Goal: Use online tool/utility: Utilize a website feature to perform a specific function

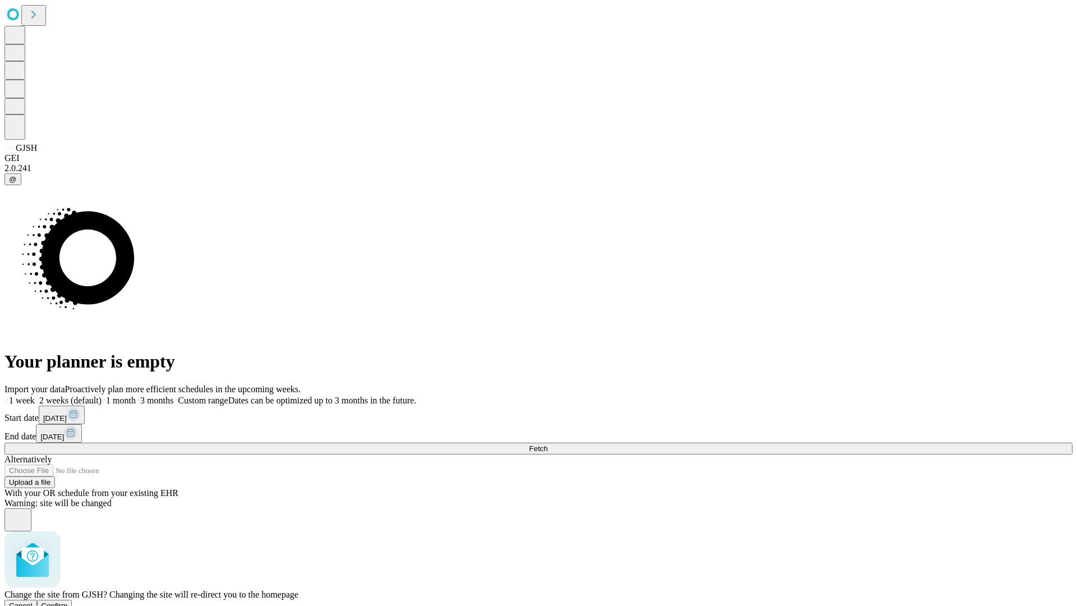
click at [68, 601] on span "Confirm" at bounding box center [54, 605] width 26 height 8
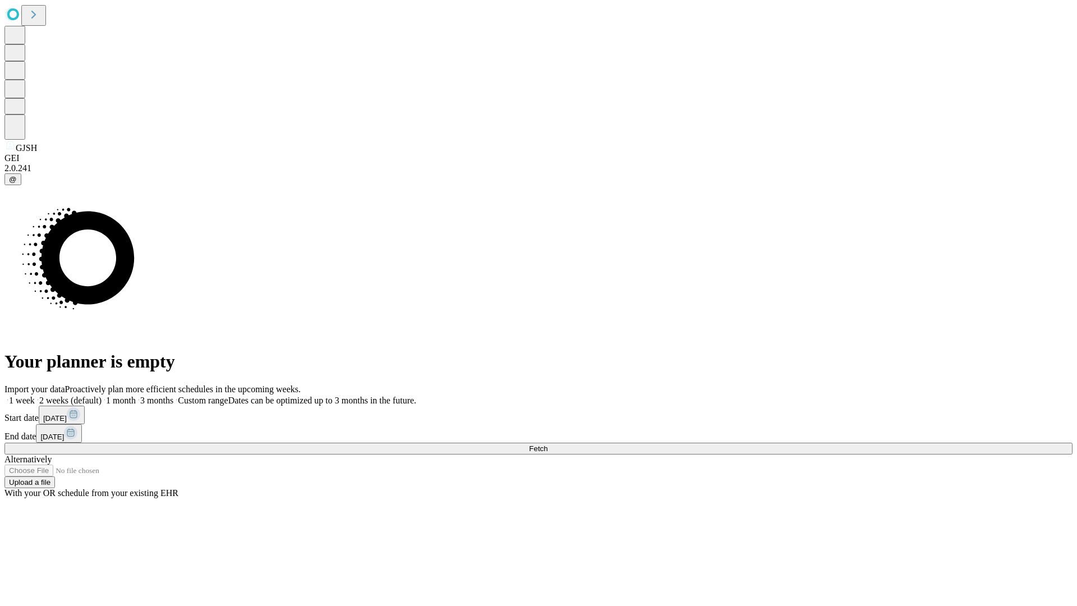
click at [101, 395] on label "2 weeks (default)" at bounding box center [68, 400] width 67 height 10
click at [547, 444] on span "Fetch" at bounding box center [538, 448] width 19 height 8
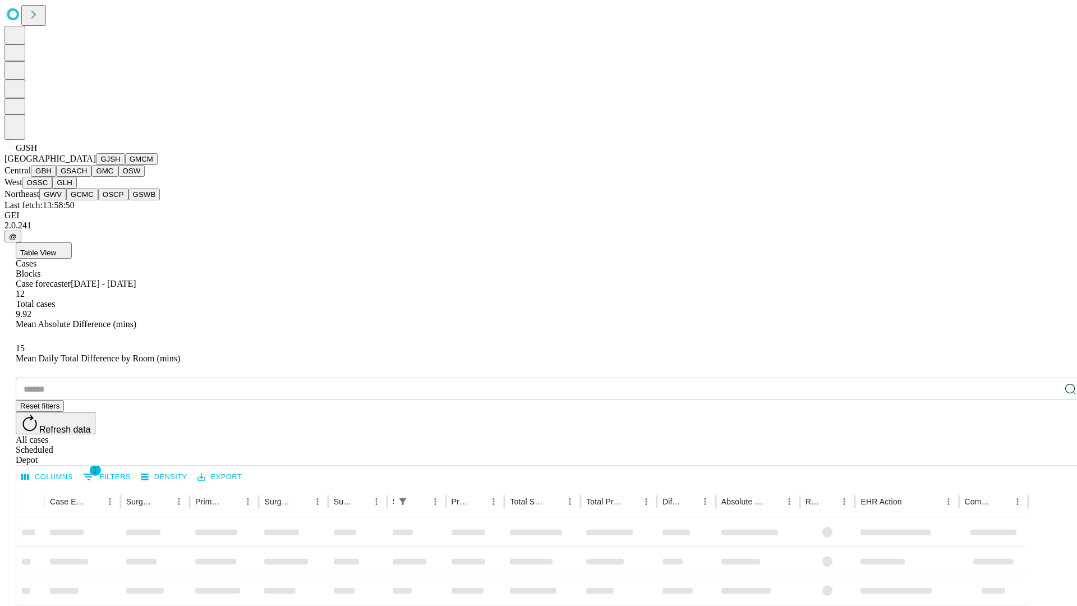
click at [125, 165] on button "GMCM" at bounding box center [141, 159] width 33 height 12
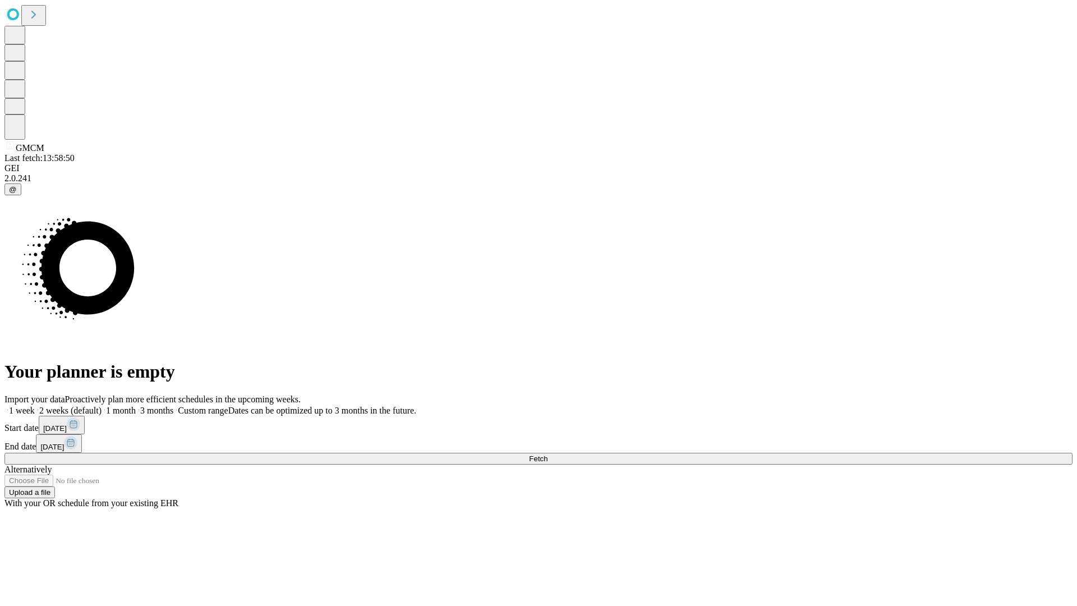
click at [101, 405] on label "2 weeks (default)" at bounding box center [68, 410] width 67 height 10
click at [547, 454] on span "Fetch" at bounding box center [538, 458] width 19 height 8
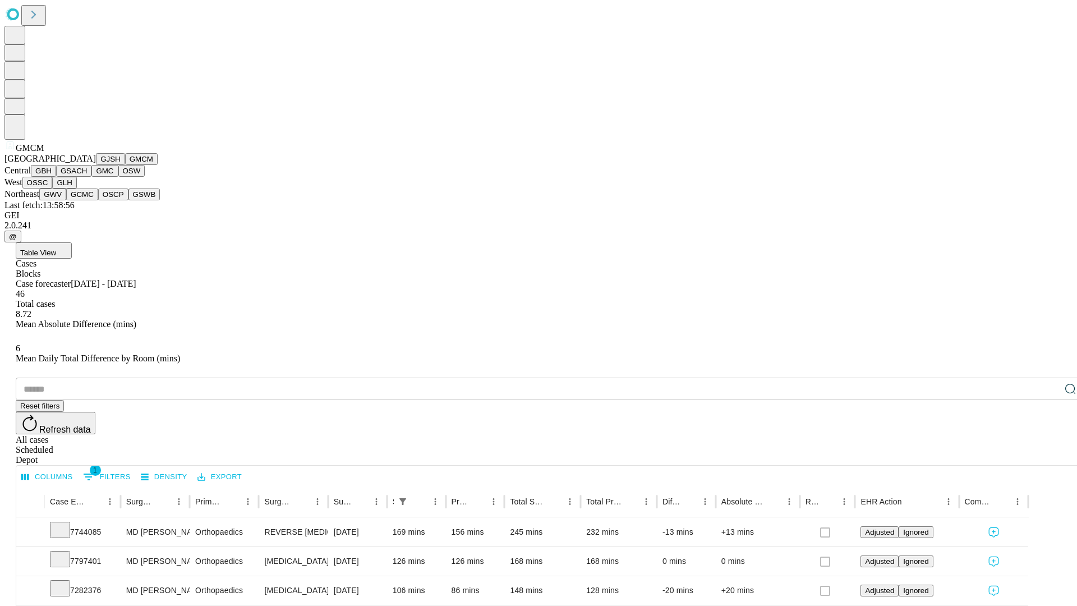
click at [56, 177] on button "GBH" at bounding box center [43, 171] width 25 height 12
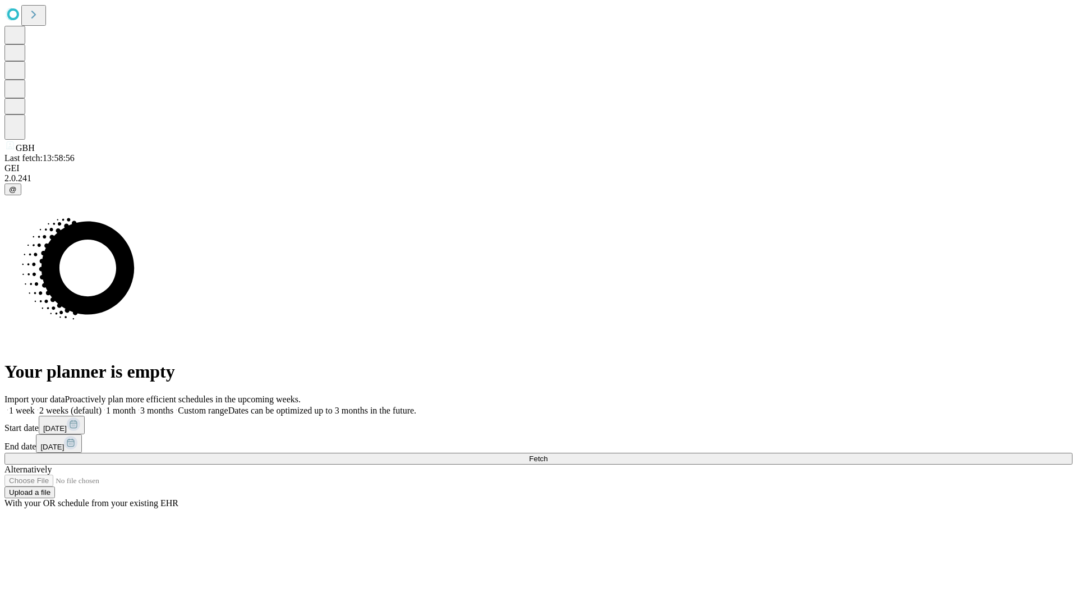
click at [101, 405] on label "2 weeks (default)" at bounding box center [68, 410] width 67 height 10
click at [547, 454] on span "Fetch" at bounding box center [538, 458] width 19 height 8
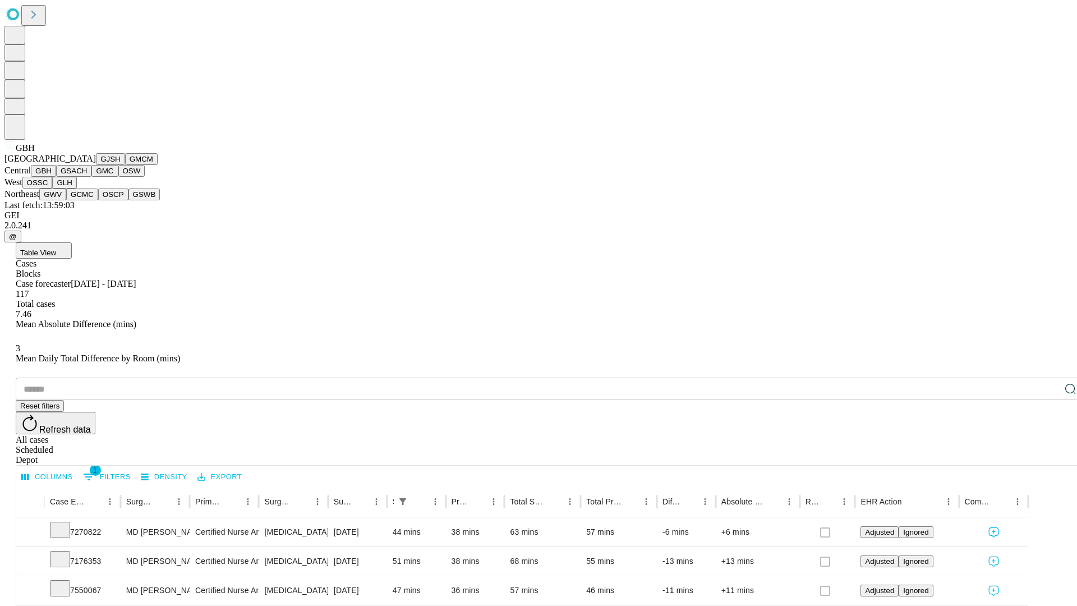
click at [87, 177] on button "GSACH" at bounding box center [73, 171] width 35 height 12
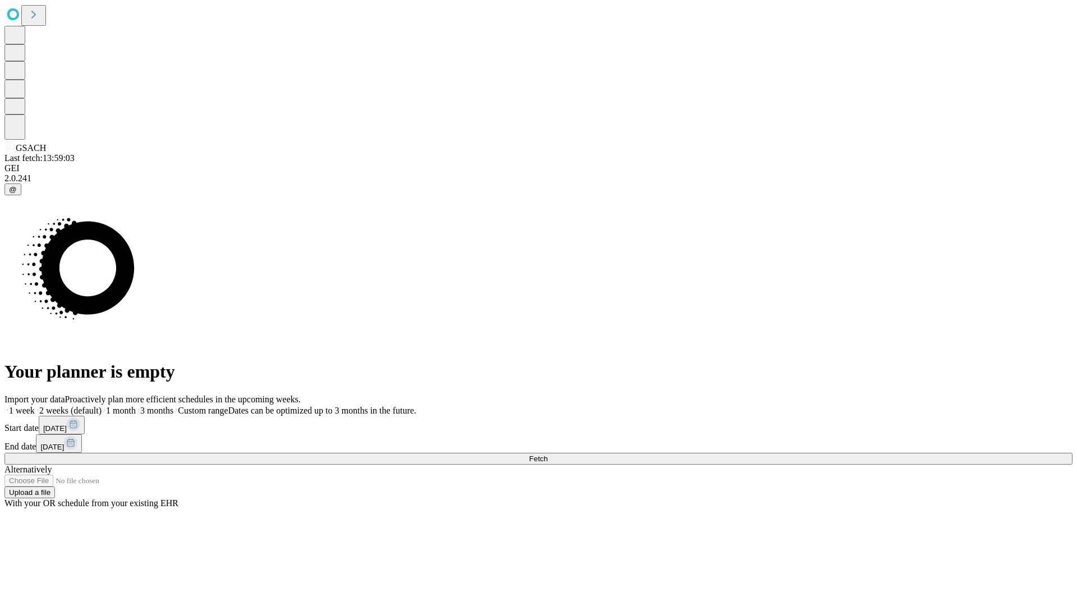
click at [547, 454] on span "Fetch" at bounding box center [538, 458] width 19 height 8
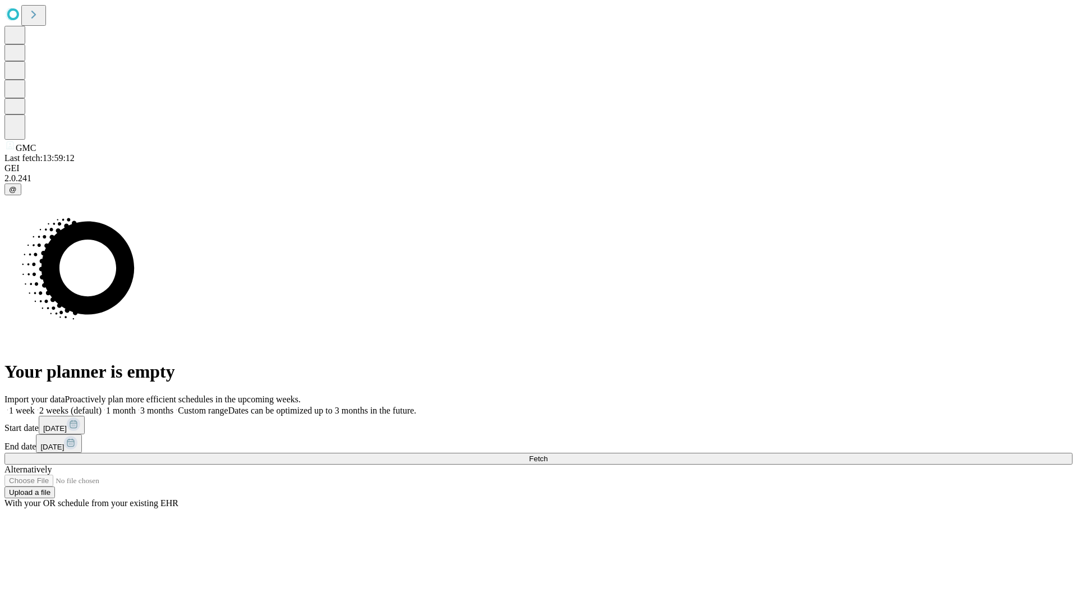
click at [547, 454] on span "Fetch" at bounding box center [538, 458] width 19 height 8
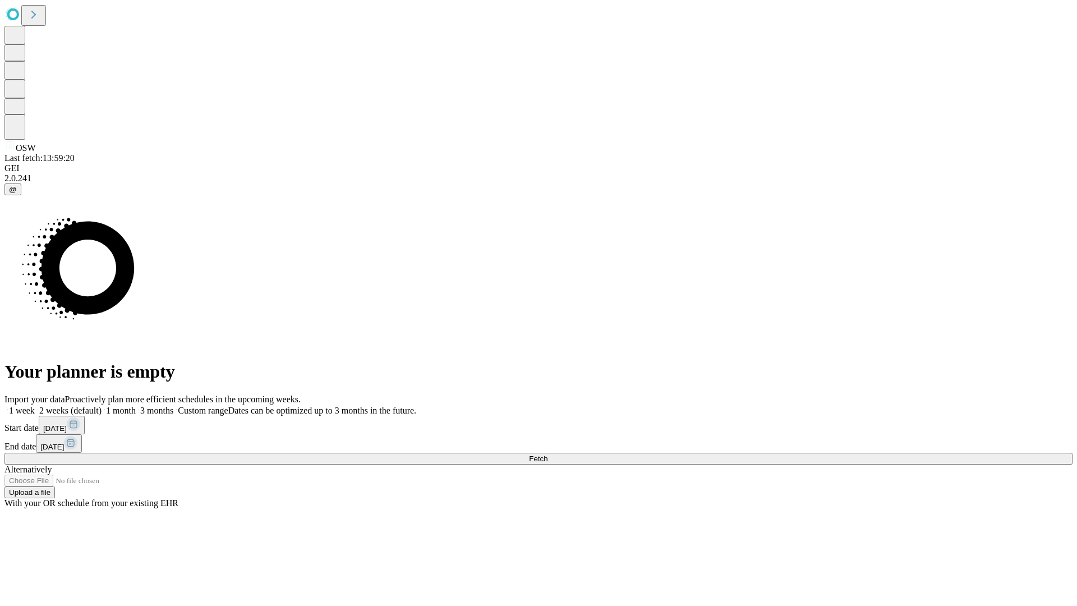
click at [101, 405] on label "2 weeks (default)" at bounding box center [68, 410] width 67 height 10
click at [547, 454] on span "Fetch" at bounding box center [538, 458] width 19 height 8
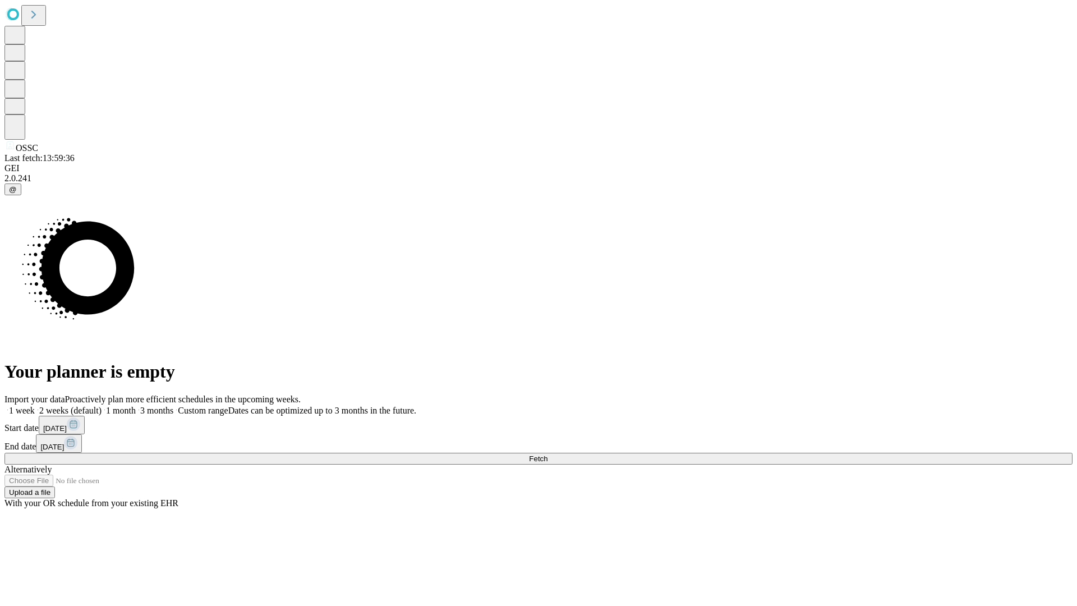
click at [101, 405] on label "2 weeks (default)" at bounding box center [68, 410] width 67 height 10
click at [547, 454] on span "Fetch" at bounding box center [538, 458] width 19 height 8
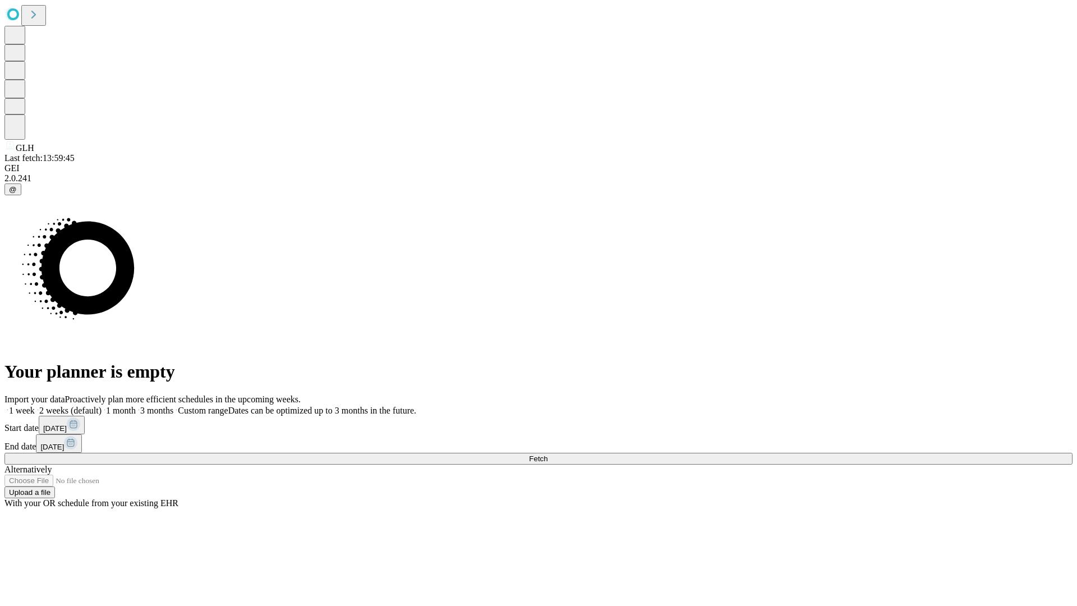
click at [101, 405] on label "2 weeks (default)" at bounding box center [68, 410] width 67 height 10
click at [547, 454] on span "Fetch" at bounding box center [538, 458] width 19 height 8
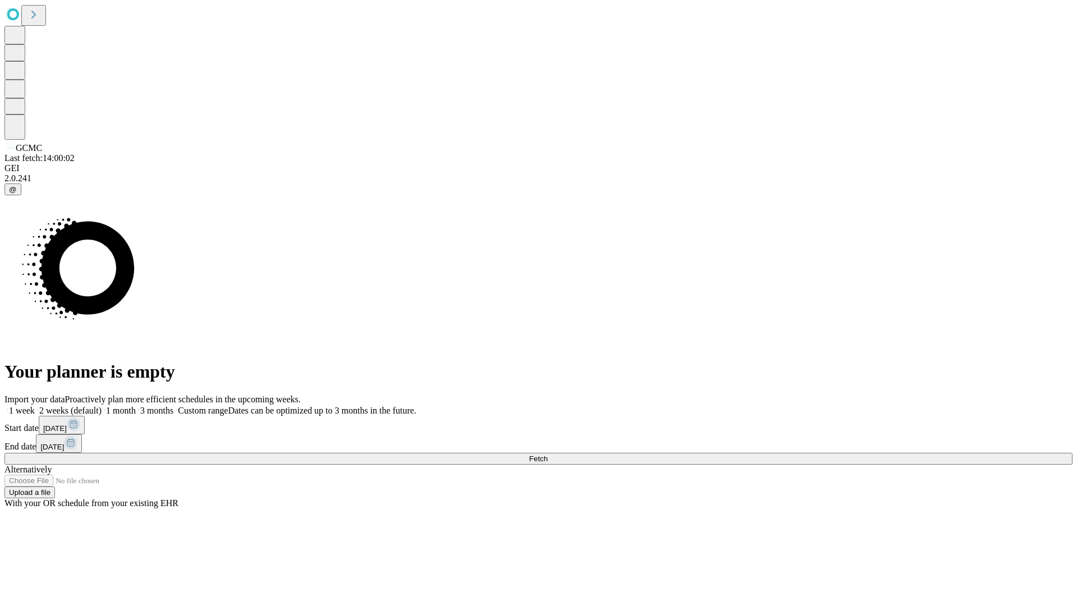
click at [101, 405] on label "2 weeks (default)" at bounding box center [68, 410] width 67 height 10
click at [547, 454] on span "Fetch" at bounding box center [538, 458] width 19 height 8
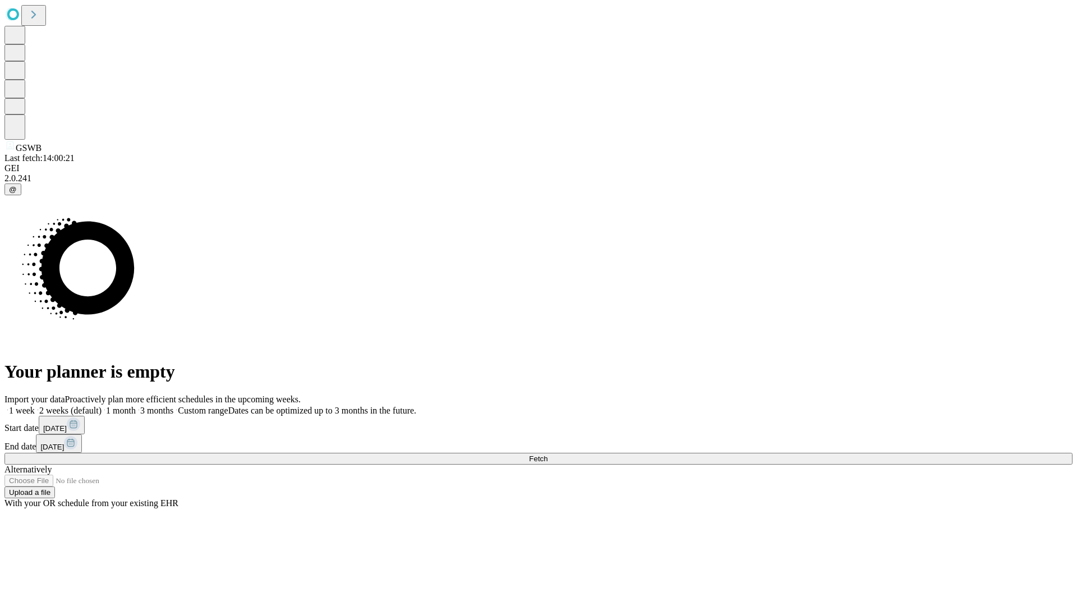
click at [547, 454] on span "Fetch" at bounding box center [538, 458] width 19 height 8
